Goal: Navigation & Orientation: Find specific page/section

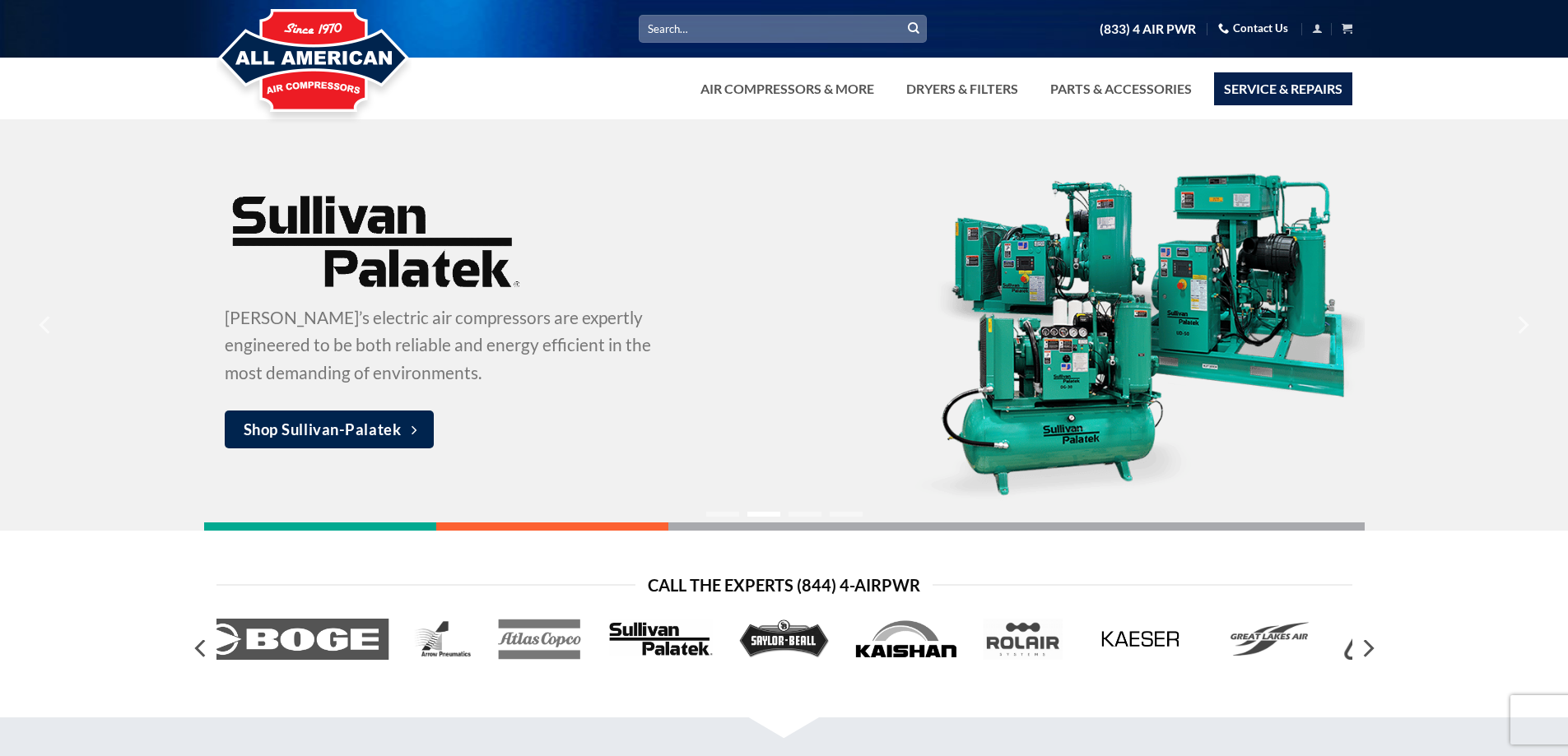
click at [1298, 88] on link "Service & Repairs" at bounding box center [1284, 89] width 139 height 33
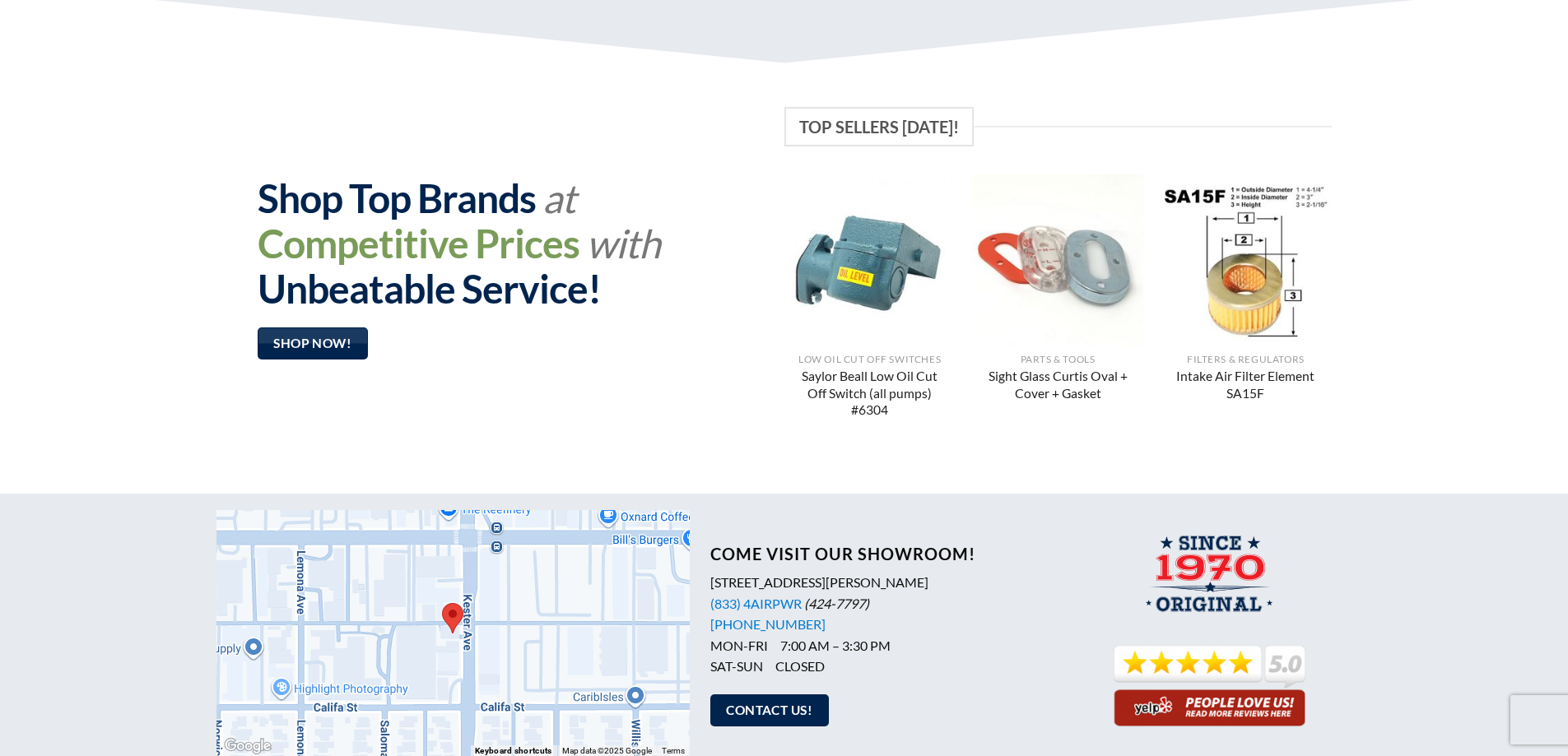
scroll to position [1300, 0]
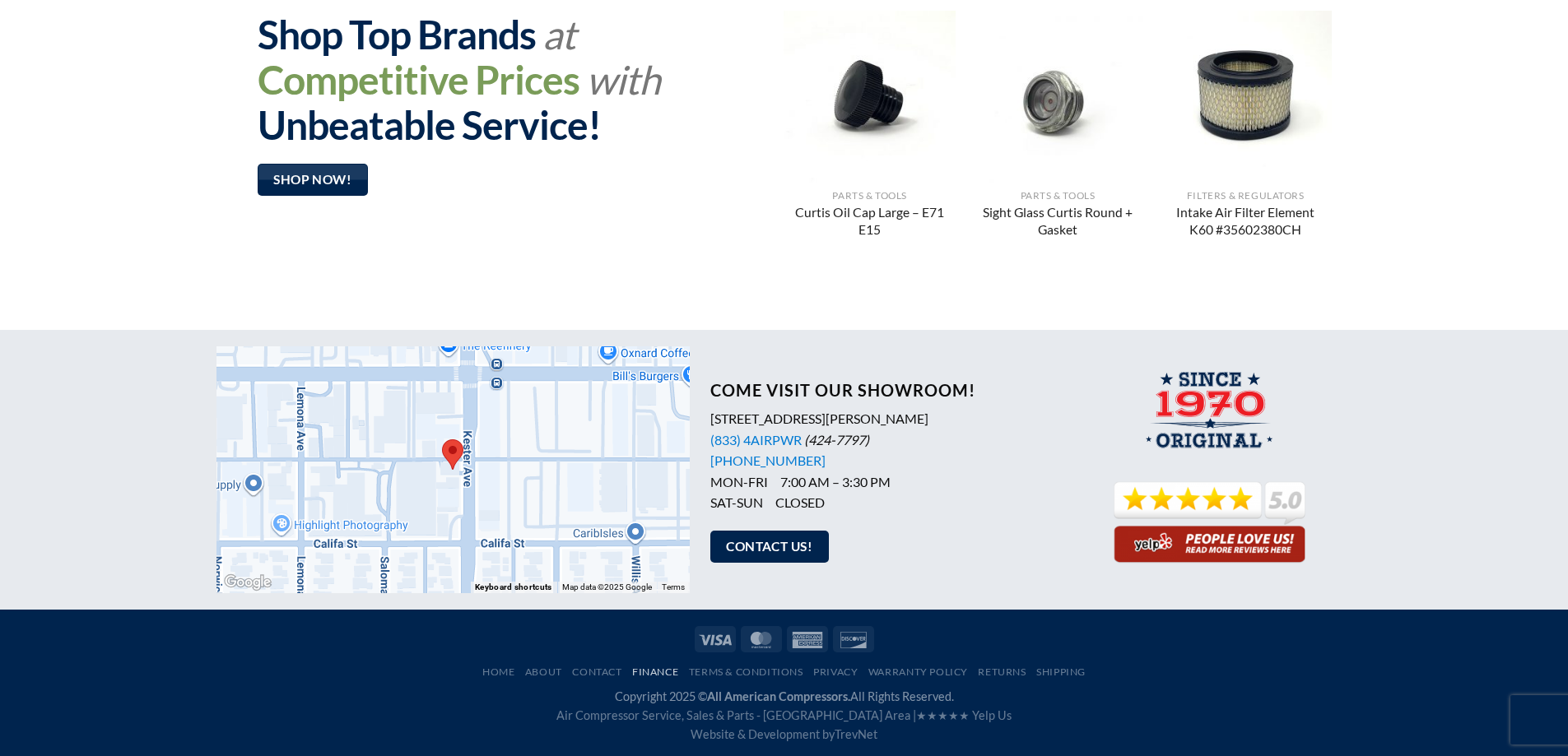
click at [633, 670] on link "Finance" at bounding box center [656, 671] width 46 height 12
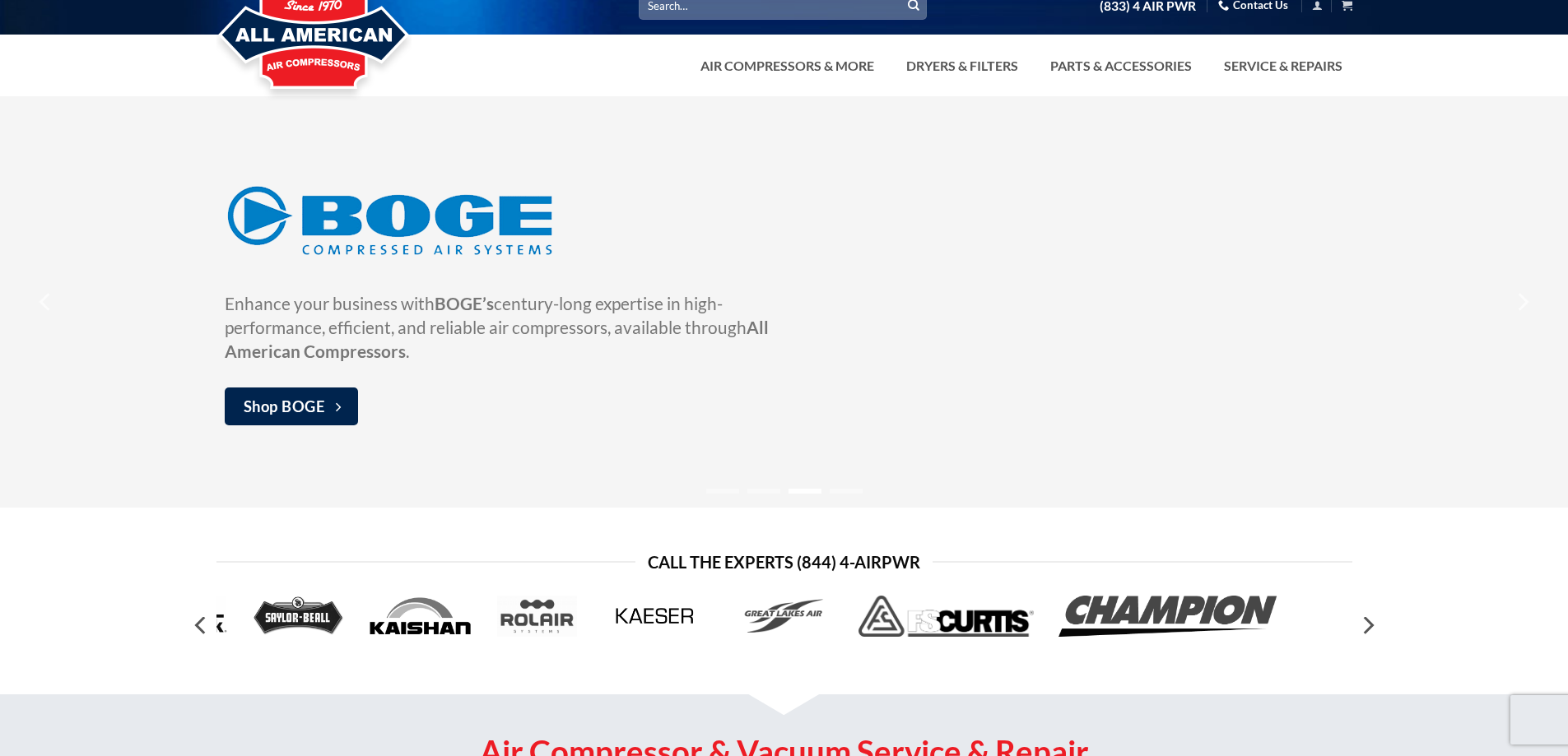
scroll to position [0, 0]
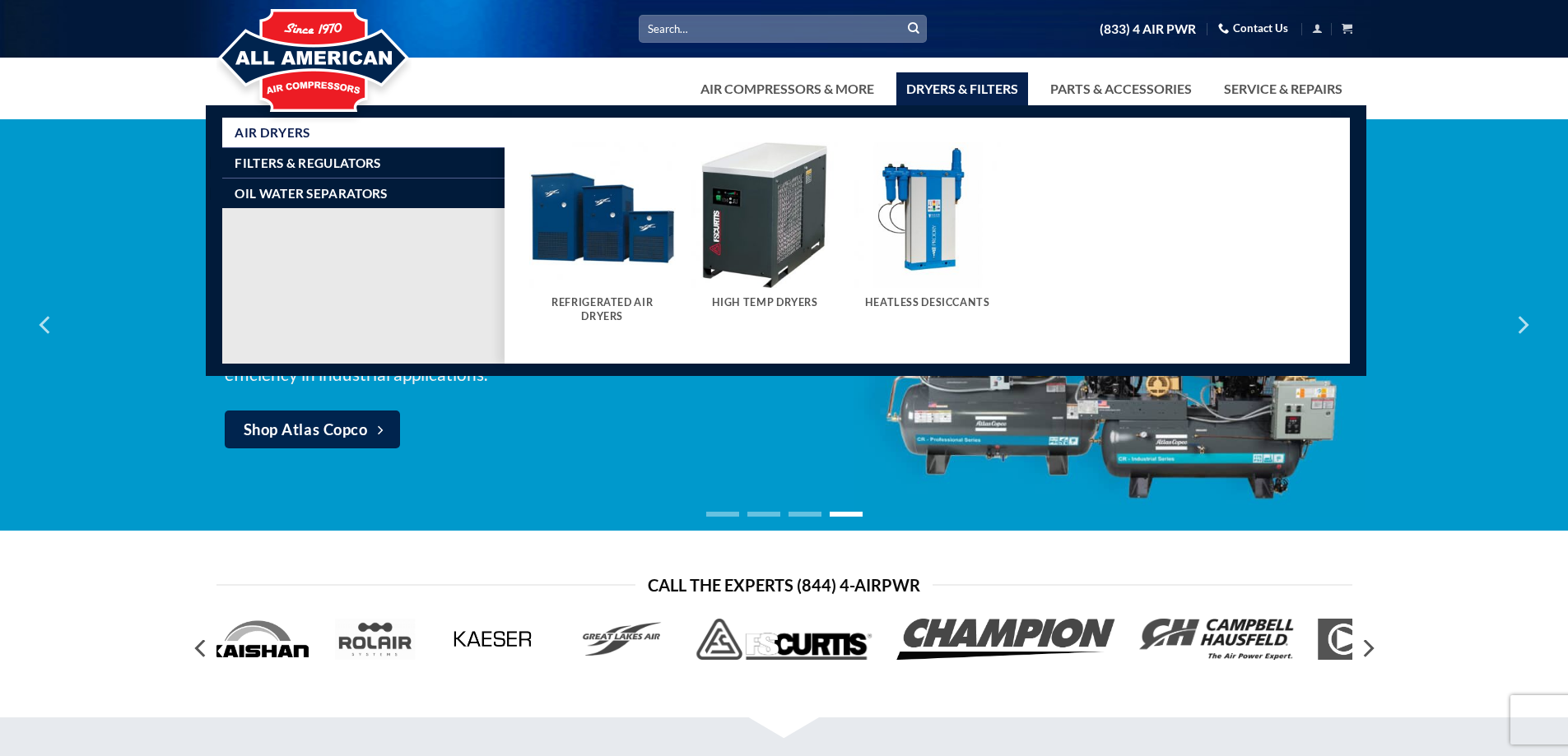
click at [943, 97] on link "Dryers & Filters" at bounding box center [962, 89] width 132 height 33
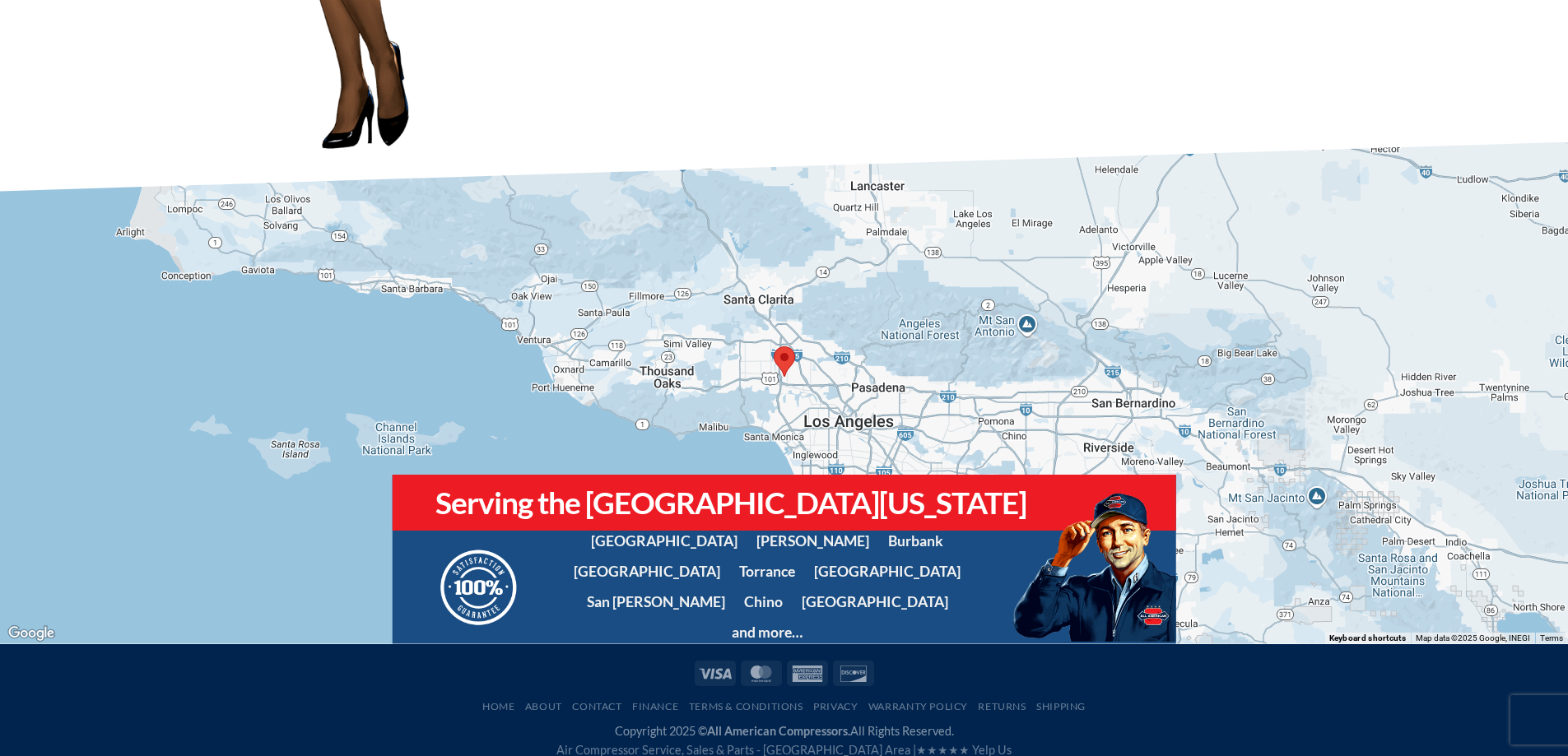
scroll to position [1473, 0]
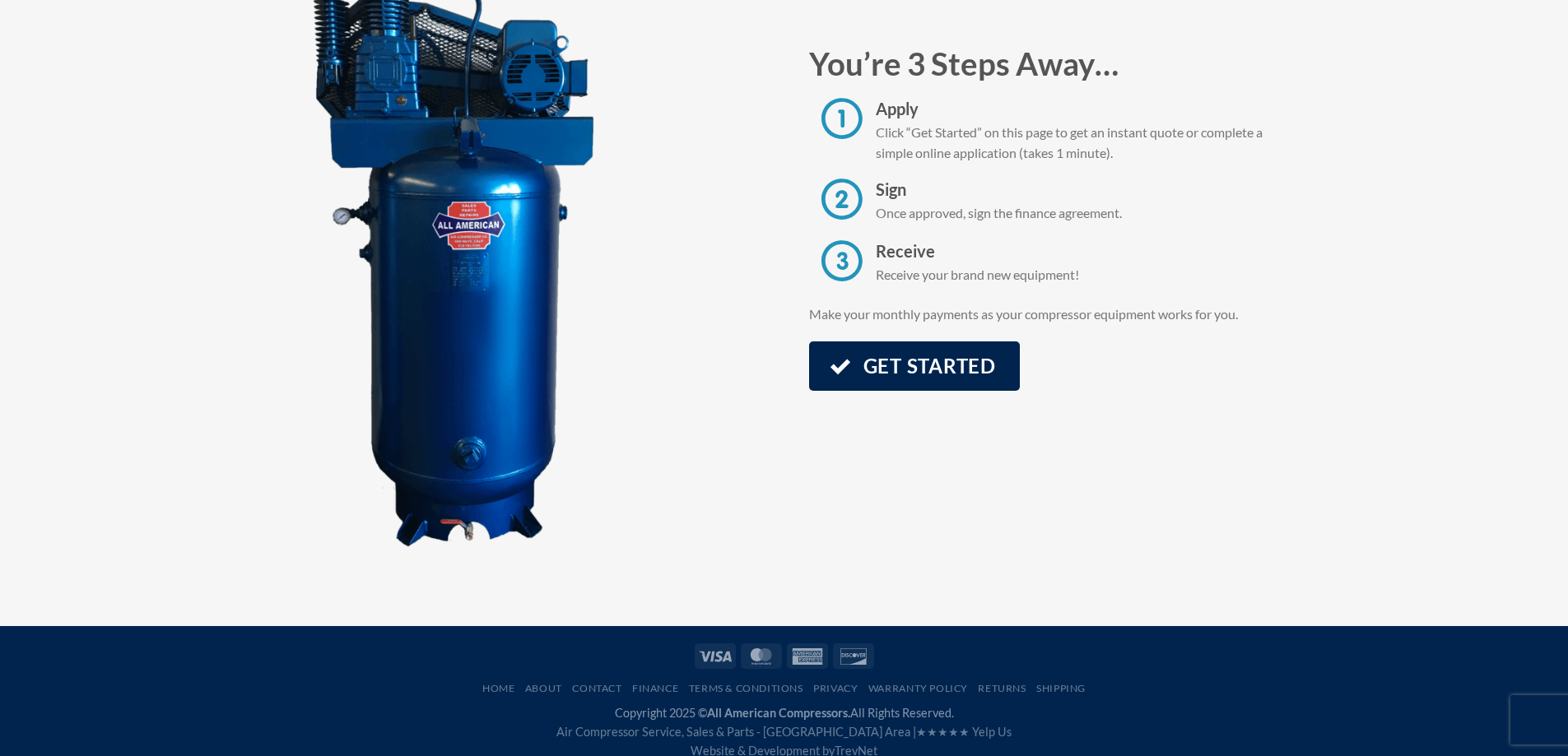
scroll to position [1357, 0]
